Goal: Task Accomplishment & Management: Manage account settings

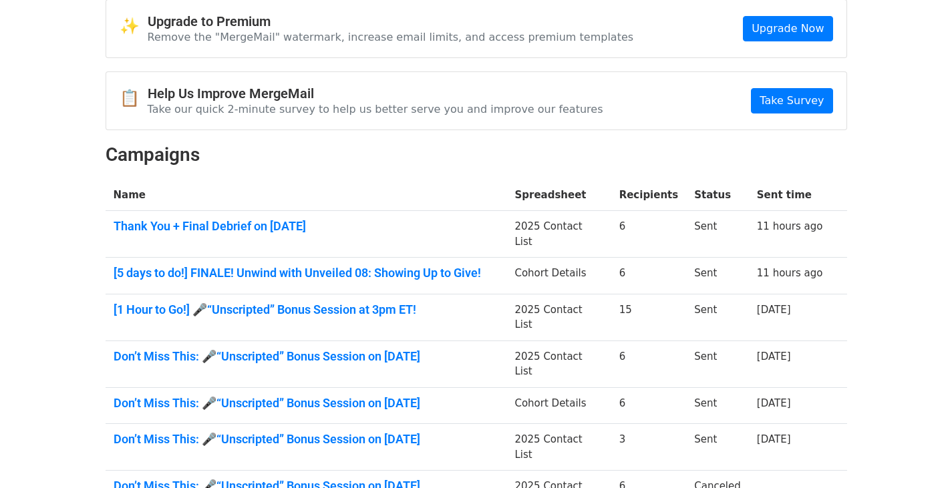
scroll to position [71, 0]
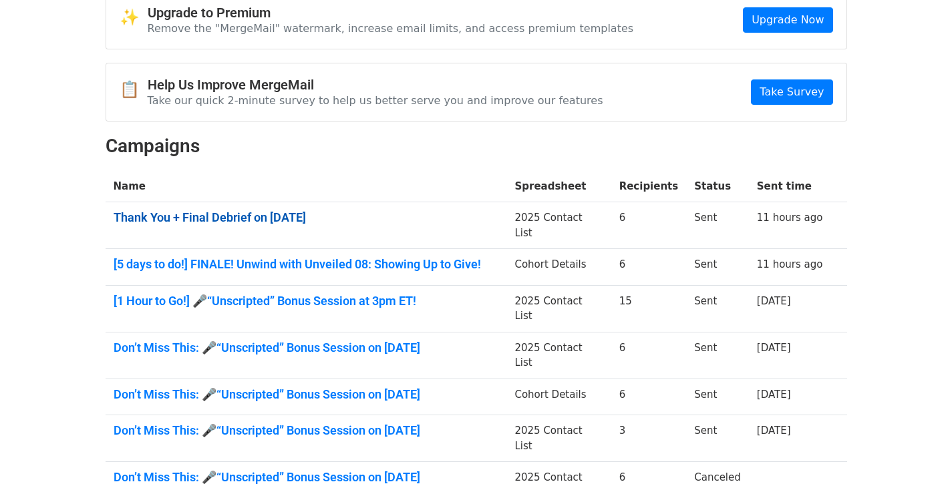
click at [235, 220] on link "Thank You + Final Debrief on Sep 5" at bounding box center [306, 217] width 385 height 15
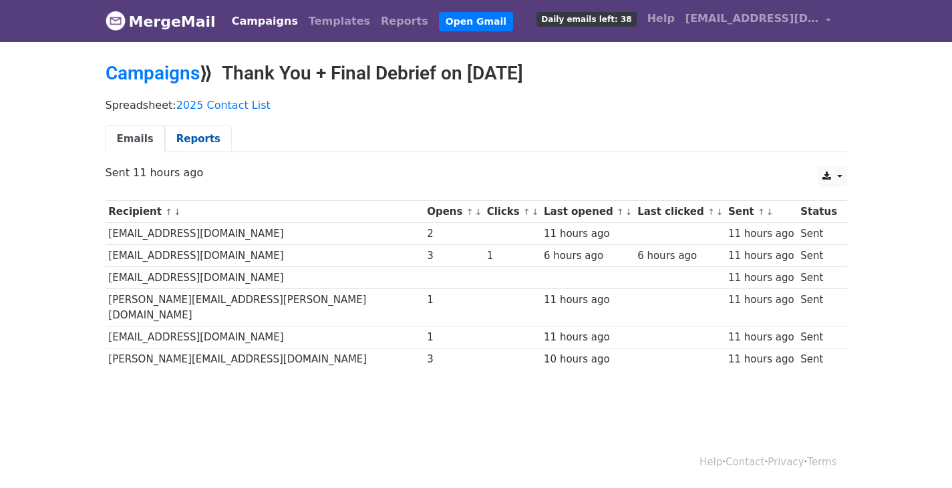
click at [170, 142] on link "Reports" at bounding box center [198, 139] width 67 height 27
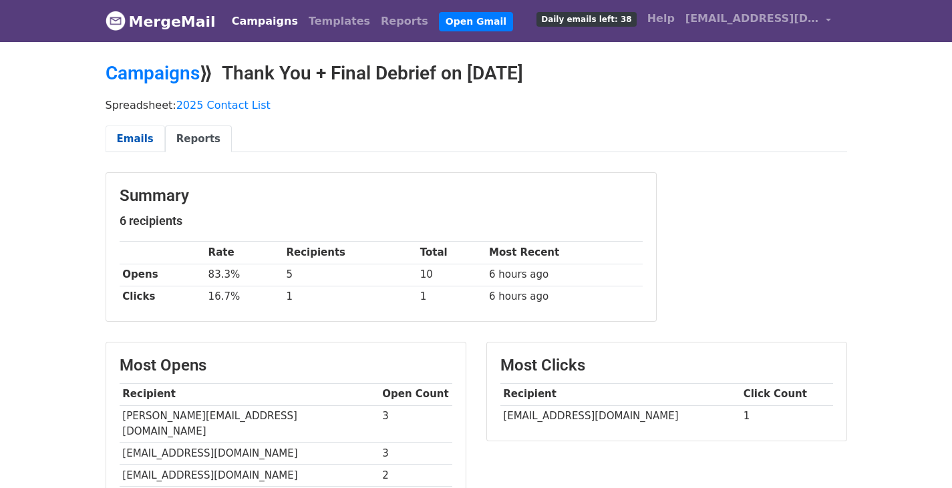
click at [138, 138] on link "Emails" at bounding box center [135, 139] width 59 height 27
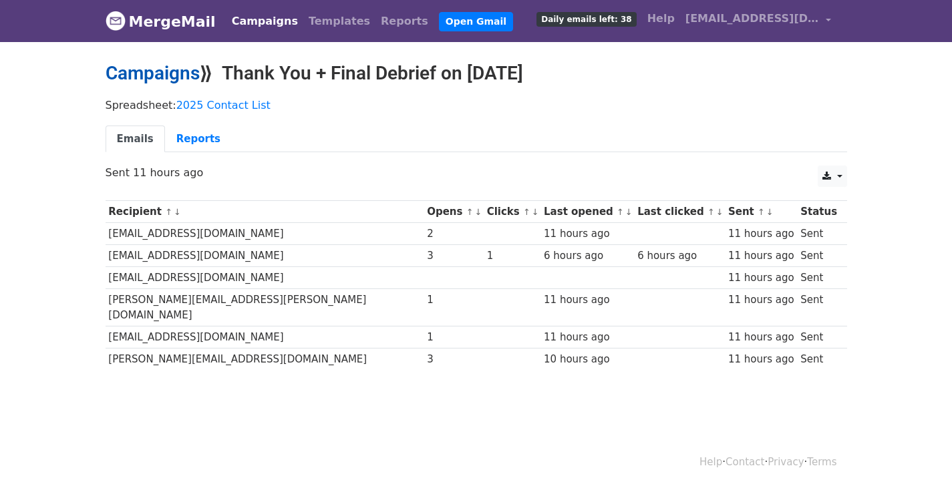
click at [186, 78] on link "Campaigns" at bounding box center [153, 73] width 94 height 22
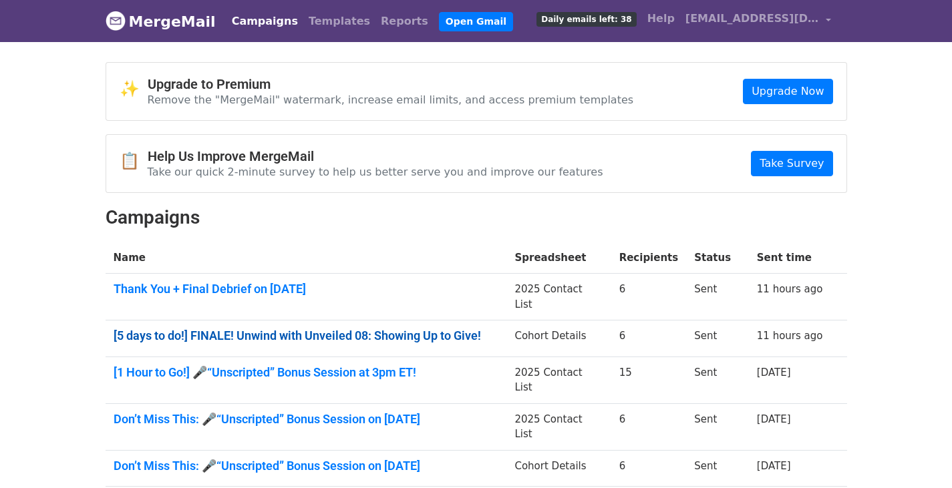
click at [244, 329] on link "[5 days to do!] FINALE! Unwind with Unveiled 08: Showing Up to Give!" at bounding box center [306, 336] width 385 height 15
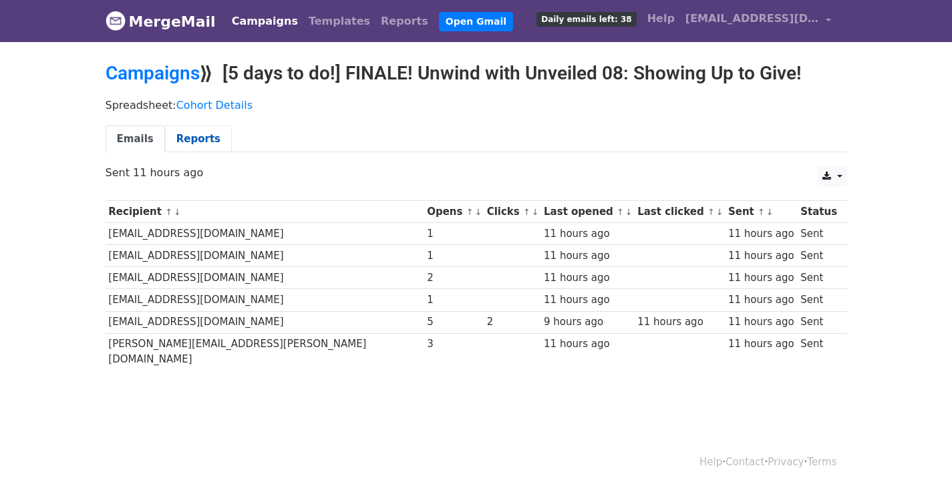
click at [190, 137] on link "Reports" at bounding box center [198, 139] width 67 height 27
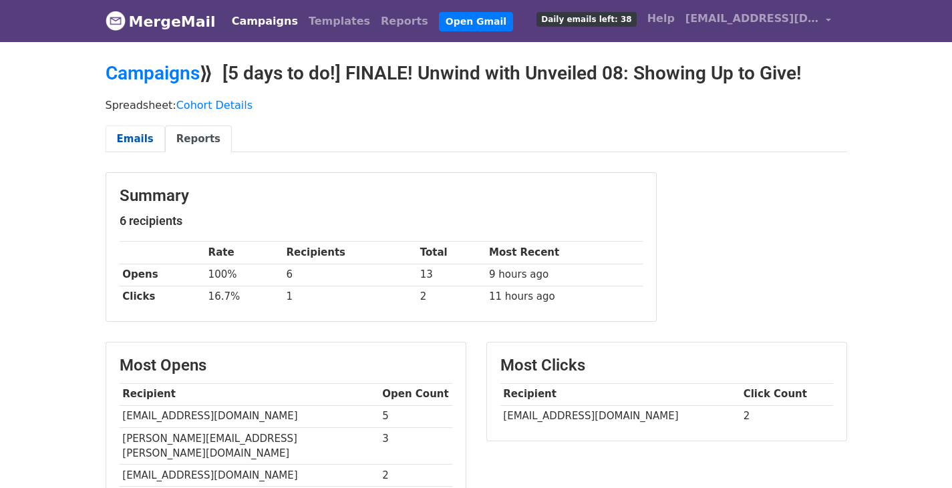
click at [140, 134] on link "Emails" at bounding box center [135, 139] width 59 height 27
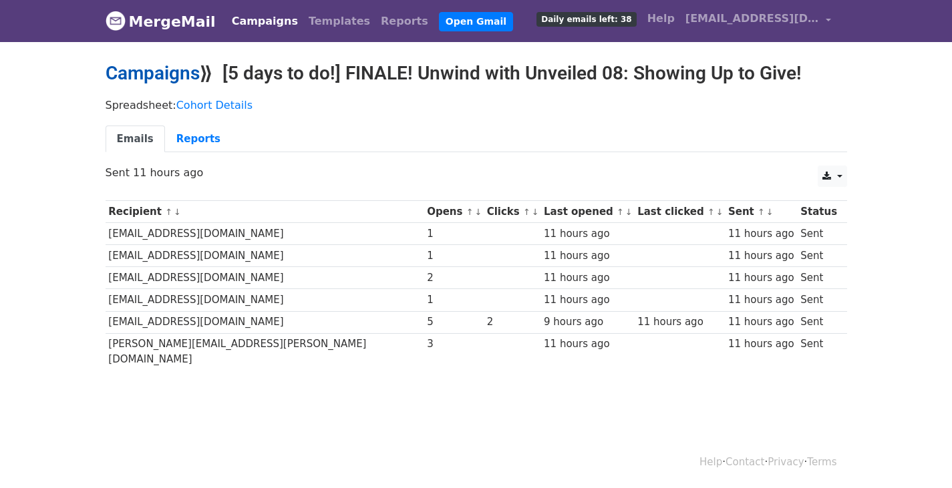
click at [187, 80] on link "Campaigns" at bounding box center [153, 73] width 94 height 22
